Goal: Find specific fact: Find specific fact

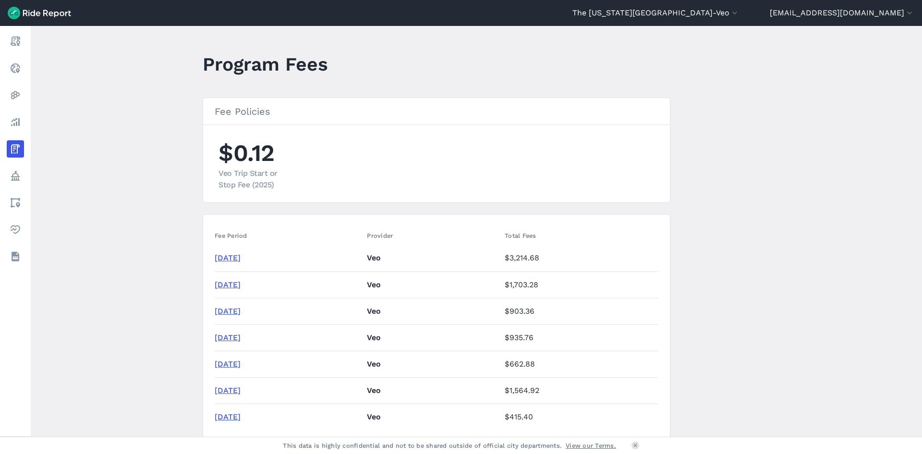
click at [241, 259] on link "[DATE]" at bounding box center [228, 257] width 26 height 9
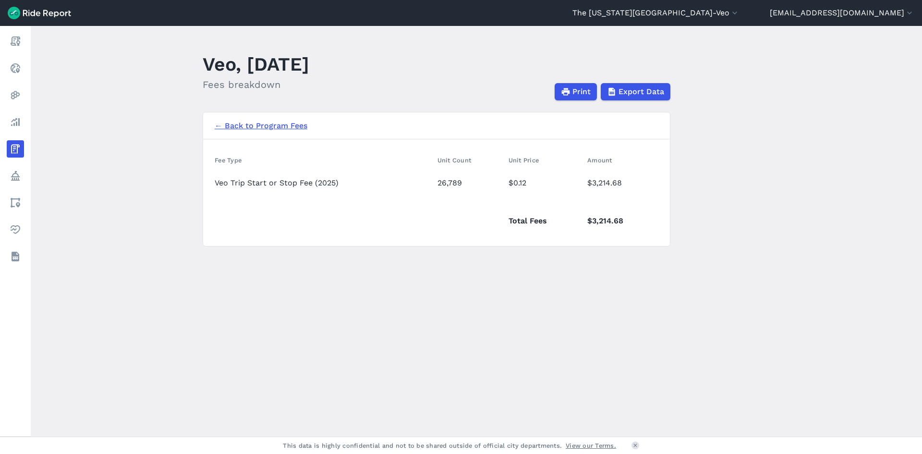
click at [234, 127] on link "← Back to Program Fees" at bounding box center [261, 126] width 93 height 12
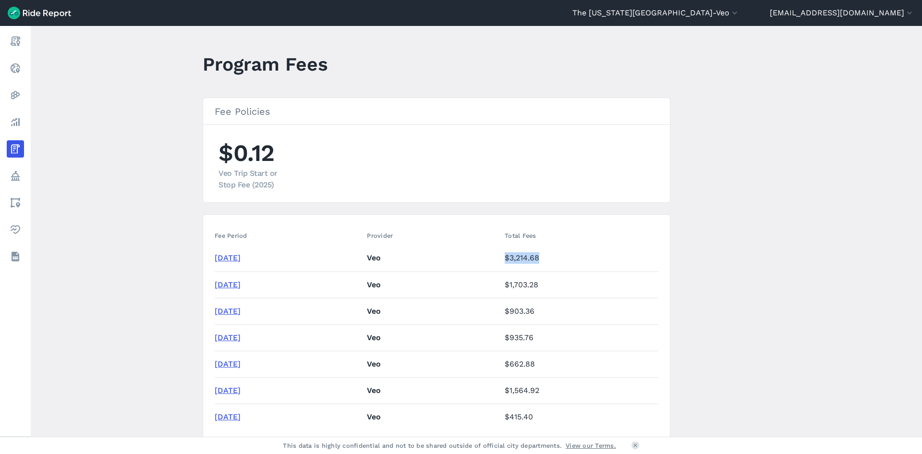
drag, startPoint x: 575, startPoint y: 257, endPoint x: 530, endPoint y: 257, distance: 45.6
click at [530, 257] on tr "[DATE] Veo $3,214.68" at bounding box center [437, 258] width 444 height 26
copy tr "$3,214.68"
